Goal: Task Accomplishment & Management: Manage account settings

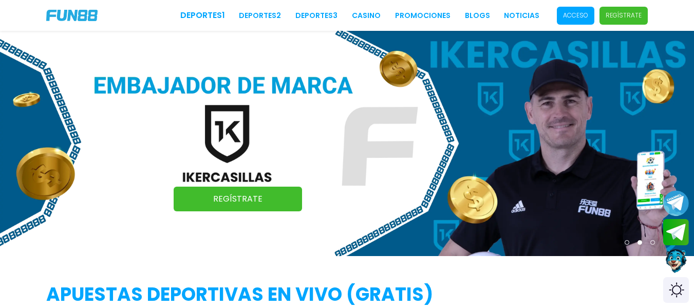
click at [573, 13] on p "Acceso" at bounding box center [575, 15] width 25 height 9
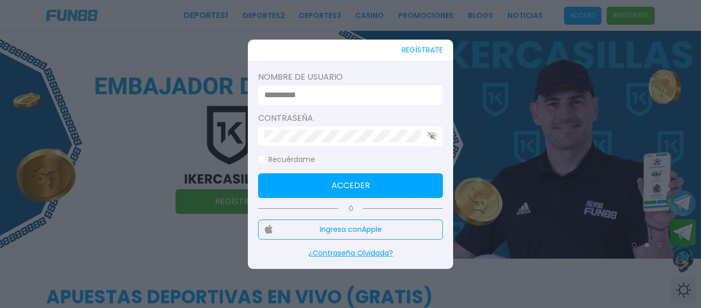
click at [343, 96] on input at bounding box center [347, 95] width 166 height 12
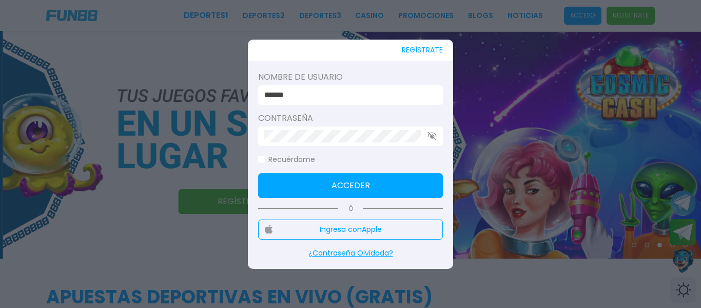
type input "******"
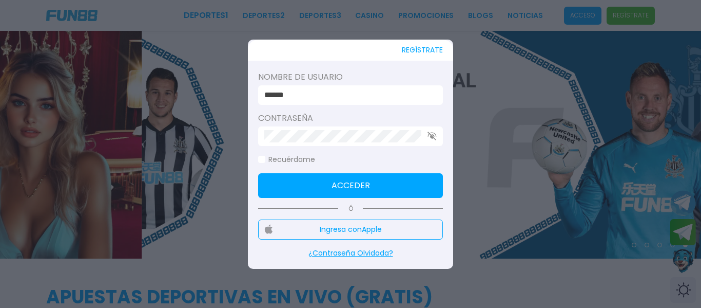
click at [413, 184] on button "Acceder" at bounding box center [350, 185] width 185 height 25
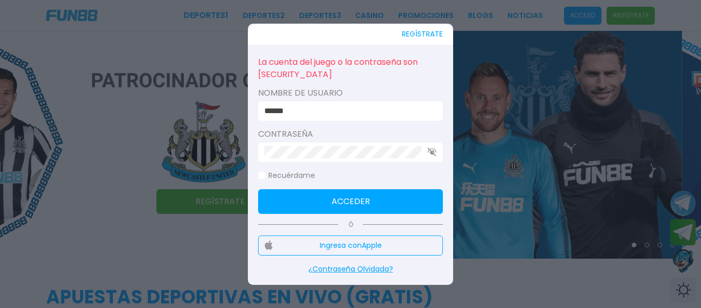
click at [431, 149] on icon "button" at bounding box center [432, 151] width 9 height 9
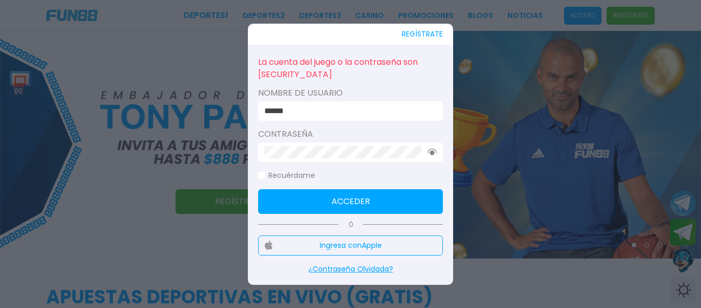
click at [14, 256] on div at bounding box center [350, 154] width 701 height 308
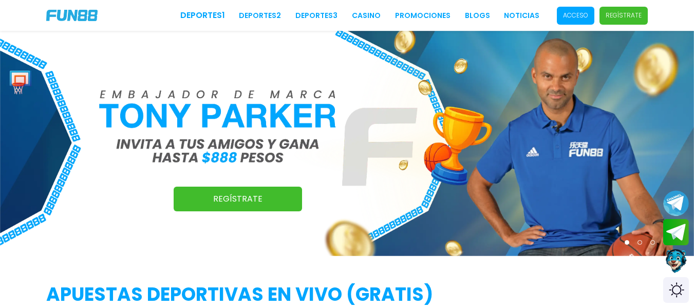
click at [586, 9] on span "Acceso" at bounding box center [575, 16] width 37 height 18
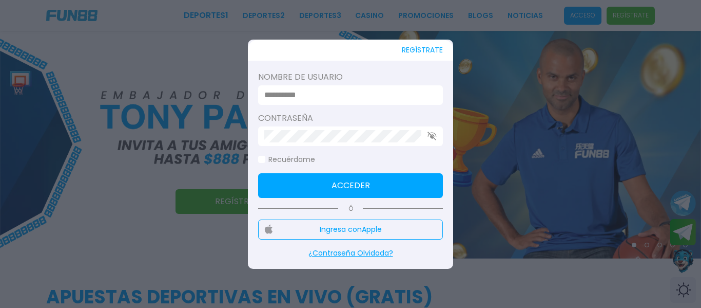
click at [363, 113] on label "Contraseña" at bounding box center [350, 118] width 185 height 12
click at [370, 100] on input at bounding box center [347, 95] width 166 height 12
type input "******"
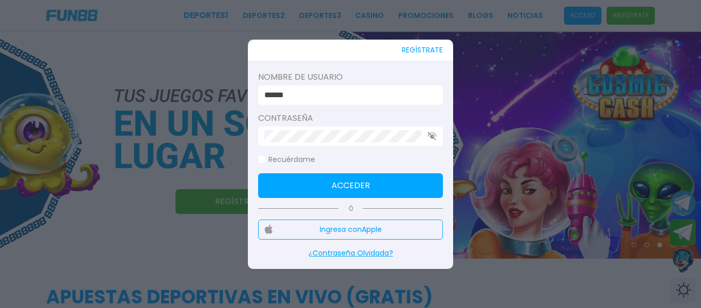
click at [433, 135] on use "button" at bounding box center [432, 135] width 9 height 9
